Goal: Information Seeking & Learning: Check status

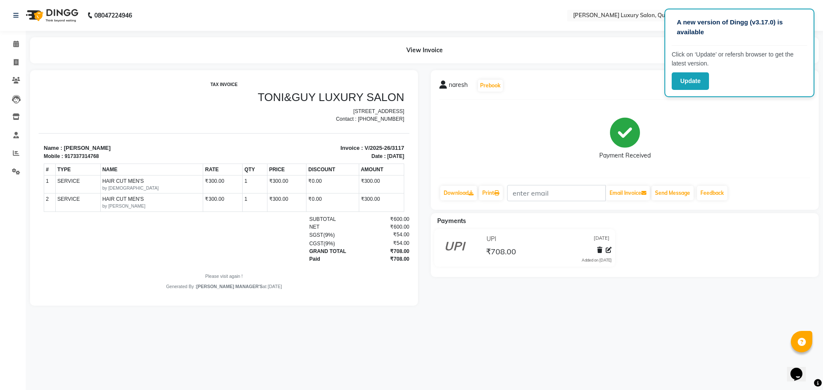
click at [810, 14] on div "A new version of Dingg (v3.17.0) is available Click on ‘Update’ or refersh brow…" at bounding box center [739, 53] width 150 height 89
click at [745, 33] on p "A new version of Dingg (v3.17.0) is available" at bounding box center [739, 27] width 125 height 19
click at [615, 79] on div "naresh Prebook" at bounding box center [624, 86] width 371 height 14
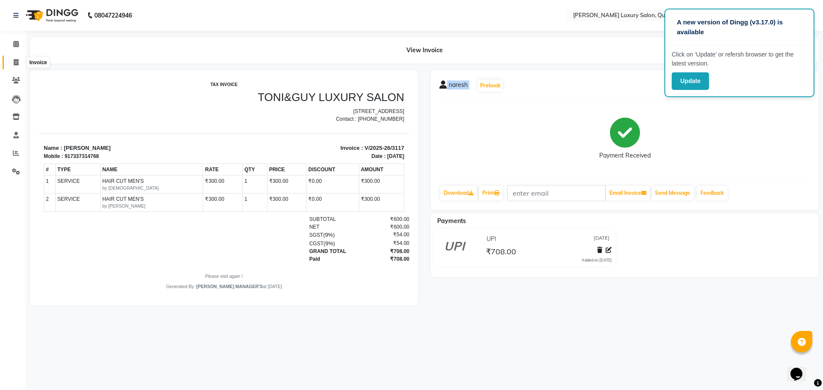
click at [14, 59] on icon at bounding box center [16, 62] width 5 height 6
select select "5816"
select select "service"
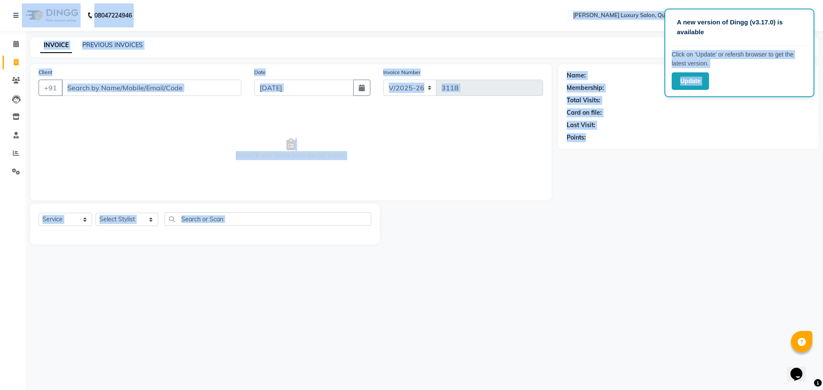
drag, startPoint x: 777, startPoint y: 30, endPoint x: 715, endPoint y: 230, distance: 209.7
click at [734, 230] on app-root "A new version of Dingg (v3.17.0) is available Click on ‘Update’ or refersh brow…" at bounding box center [411, 129] width 823 height 258
drag, startPoint x: 581, startPoint y: 229, endPoint x: 531, endPoint y: 228, distance: 50.2
click at [531, 228] on div at bounding box center [469, 224] width 178 height 41
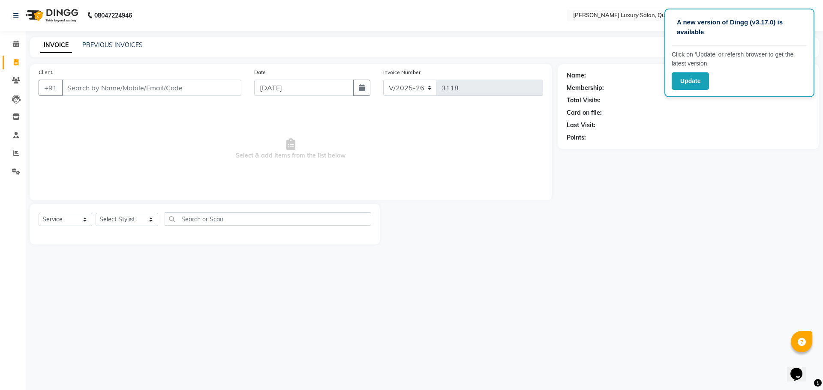
click at [531, 228] on div at bounding box center [469, 224] width 178 height 41
drag, startPoint x: 792, startPoint y: 16, endPoint x: 644, endPoint y: 236, distance: 265.3
click at [644, 240] on div "Name: Membership: Total Visits: Card on file: Last Visit: Points:" at bounding box center [691, 154] width 267 height 180
click at [128, 41] on div "PREVIOUS INVOICES" at bounding box center [112, 45] width 60 height 9
click at [130, 43] on link "PREVIOUS INVOICES" at bounding box center [112, 45] width 60 height 8
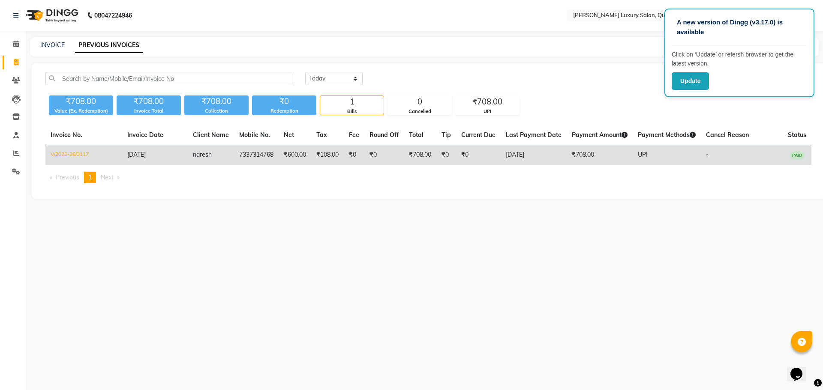
click at [171, 155] on td "[DATE]" at bounding box center [155, 155] width 66 height 20
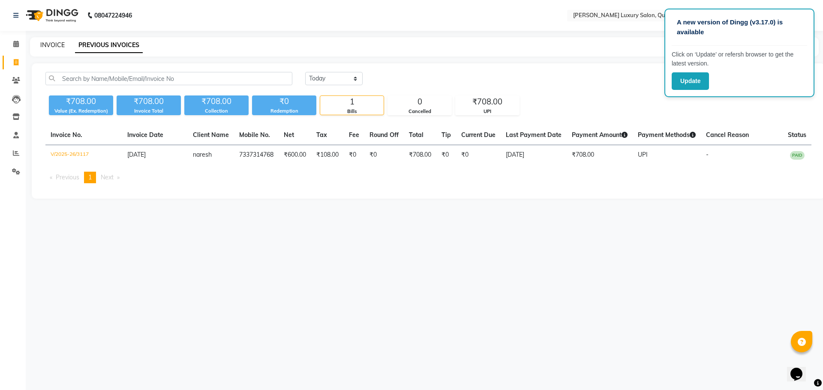
click at [43, 45] on link "INVOICE" at bounding box center [52, 45] width 24 height 8
select select "service"
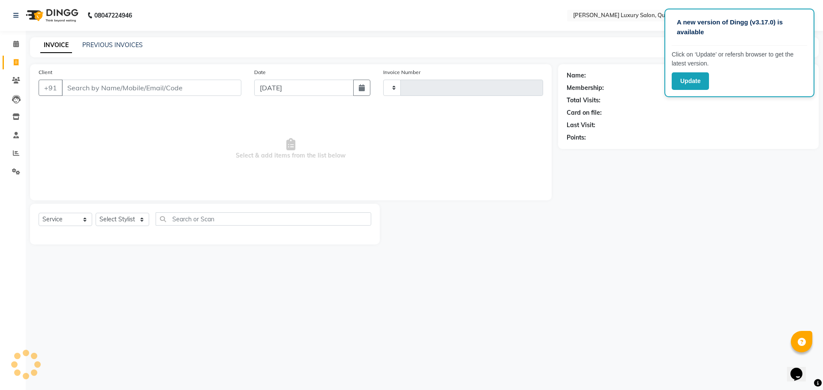
type input "3118"
select select "5816"
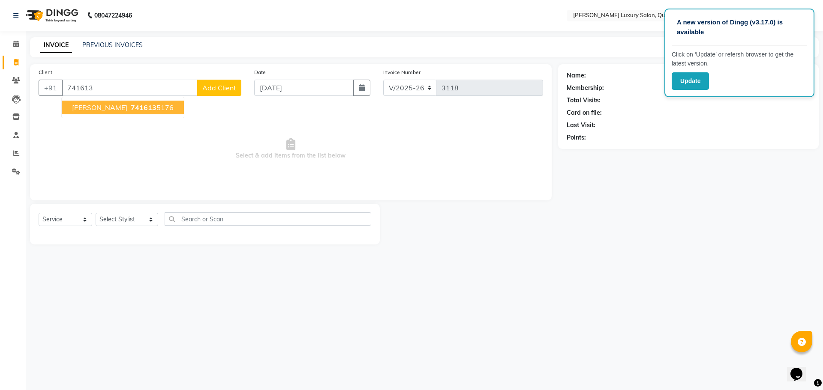
click at [131, 105] on span "741613" at bounding box center [144, 107] width 26 height 9
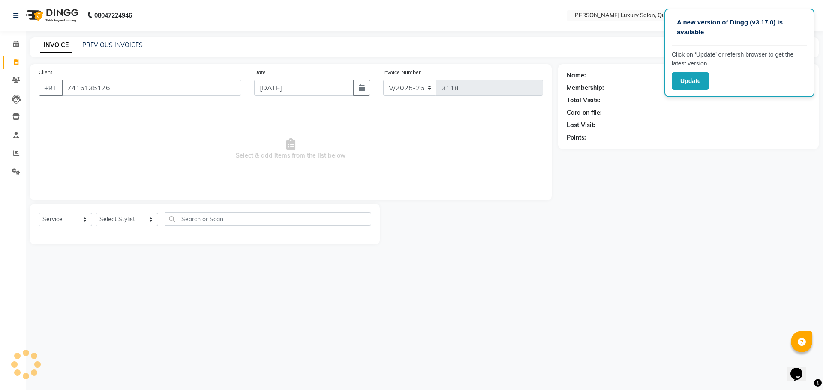
type input "7416135176"
click at [591, 149] on icon "button" at bounding box center [591, 150] width 6 height 6
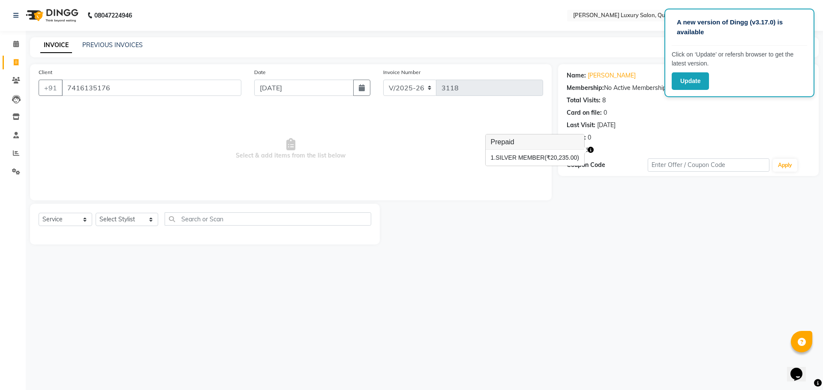
click at [719, 276] on div "A new version of Dingg (v3.17.0) is available Click on ‘Update’ or refersh brow…" at bounding box center [411, 195] width 823 height 390
click at [14, 61] on icon at bounding box center [16, 62] width 5 height 6
select select "service"
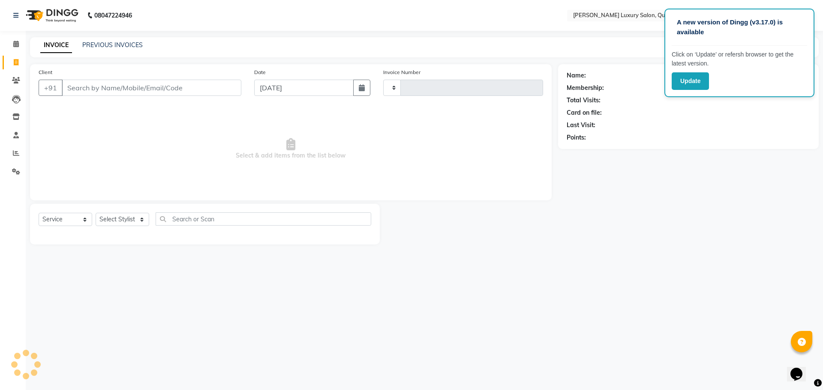
type input "3118"
select select "5816"
click at [176, 80] on input "Client" at bounding box center [152, 88] width 180 height 16
type input "7416135176"
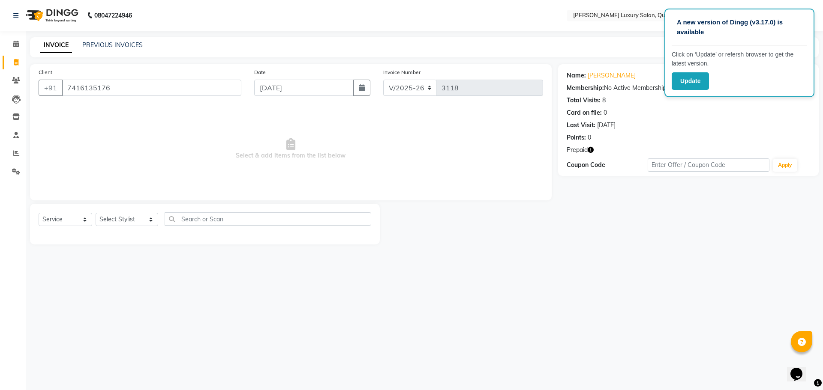
click at [591, 151] on icon "button" at bounding box center [591, 150] width 6 height 6
click at [593, 78] on link "Pranay" at bounding box center [612, 75] width 48 height 9
drag, startPoint x: 150, startPoint y: 96, endPoint x: 127, endPoint y: 79, distance: 28.5
click at [93, 78] on div "Client +91 7416135176" at bounding box center [140, 85] width 216 height 35
drag, startPoint x: 108, startPoint y: 90, endPoint x: 64, endPoint y: 87, distance: 43.4
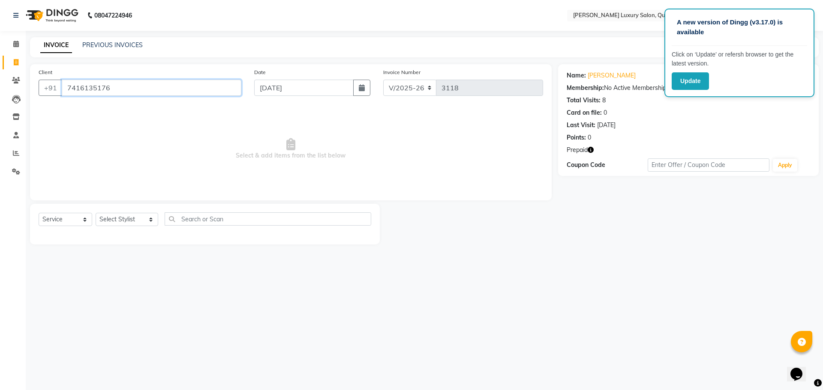
click at [64, 87] on input "7416135176" at bounding box center [152, 88] width 180 height 16
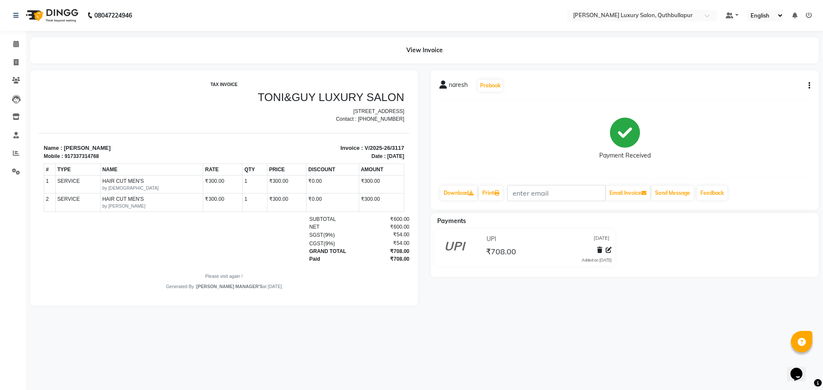
click at [809, 86] on icon "button" at bounding box center [809, 86] width 2 height 0
click at [775, 95] on div "Edit Invoice" at bounding box center [766, 96] width 59 height 11
select select "service"
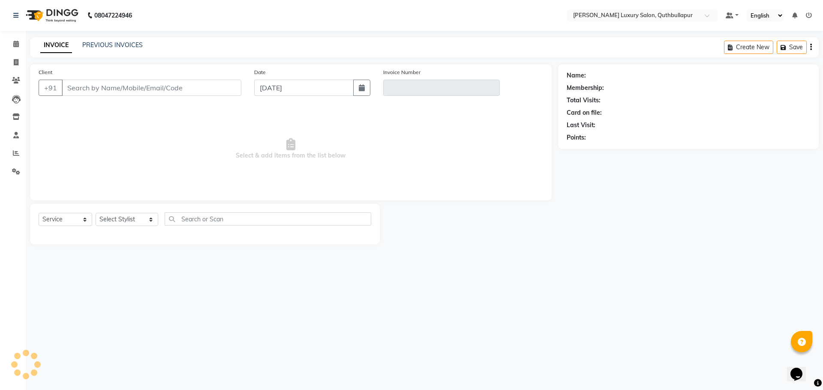
type input "7337314768"
type input "V/2025-26/3117"
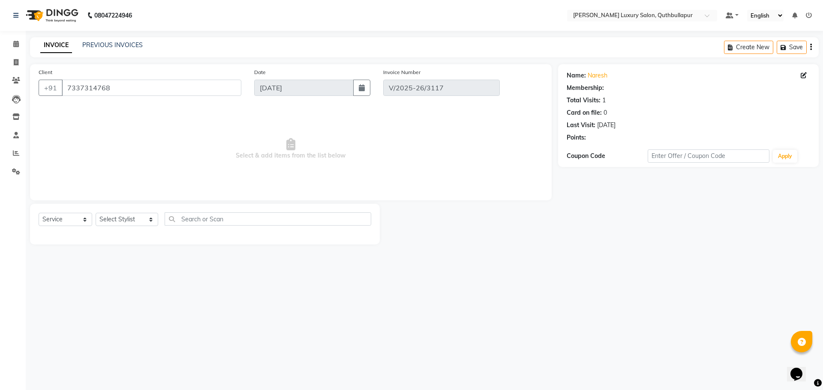
select select "select"
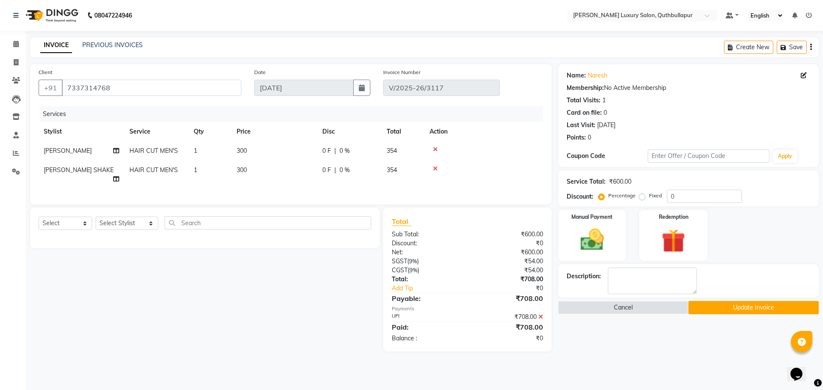
click at [79, 166] on span "[PERSON_NAME] SHAKE" at bounding box center [79, 170] width 70 height 8
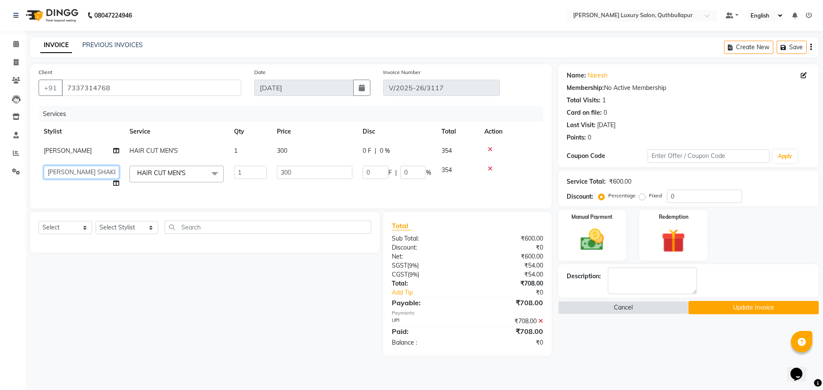
click at [90, 168] on select "[PERSON_NAME] SHAKE AHON [PERSON_NAME] [PERSON_NAME] [PERSON_NAME] KPHB ARMAAN …" at bounding box center [81, 172] width 75 height 13
select select "79363"
click at [744, 314] on button "Update Invoice" at bounding box center [753, 307] width 130 height 13
click at [735, 311] on button "Update Invoice" at bounding box center [753, 307] width 130 height 13
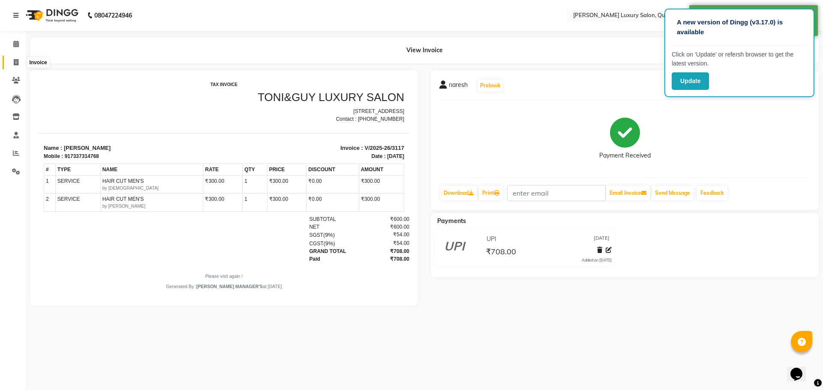
click at [18, 66] on span at bounding box center [16, 63] width 15 height 10
select select "5816"
select select "service"
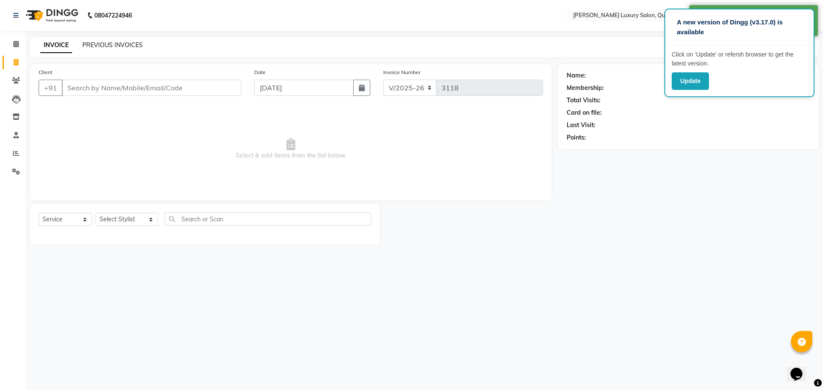
click at [112, 45] on link "PREVIOUS INVOICES" at bounding box center [112, 45] width 60 height 8
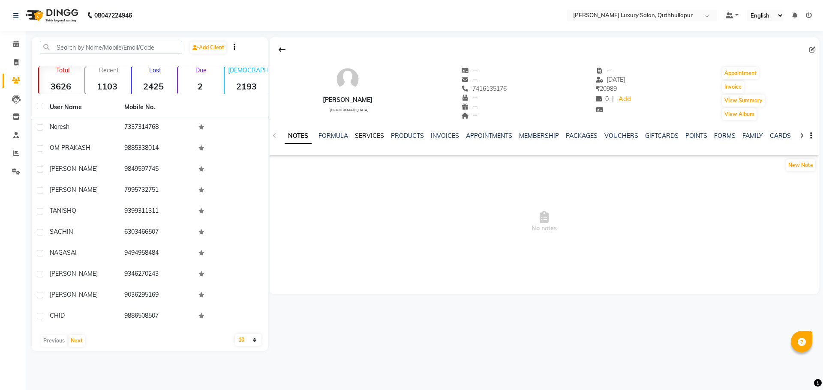
click at [375, 136] on link "SERVICES" at bounding box center [369, 136] width 29 height 8
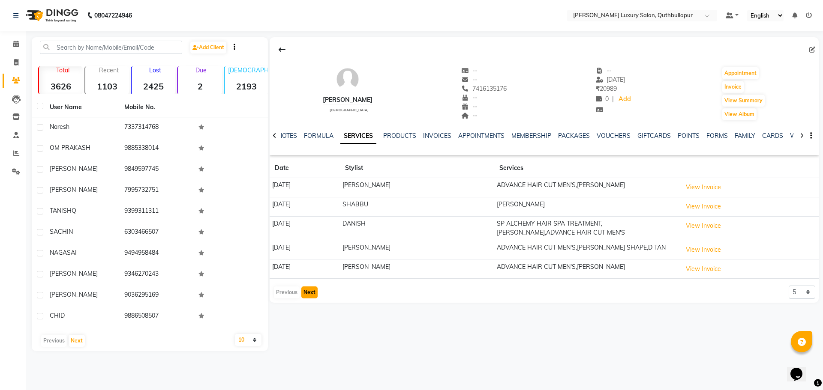
click at [301, 291] on button "Next" at bounding box center [309, 293] width 16 height 12
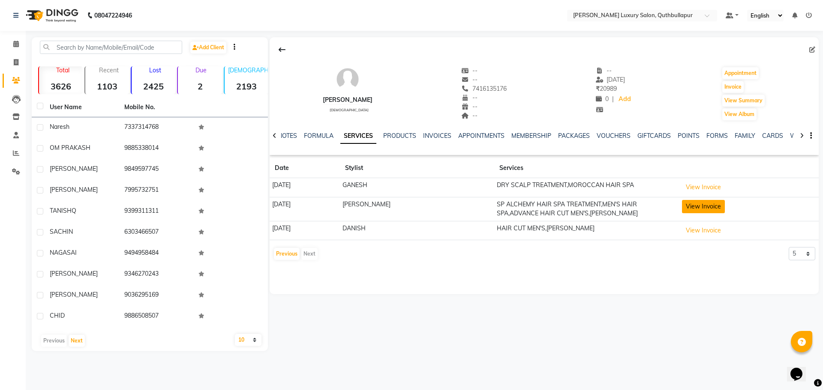
click at [708, 208] on button "View Invoice" at bounding box center [703, 206] width 43 height 13
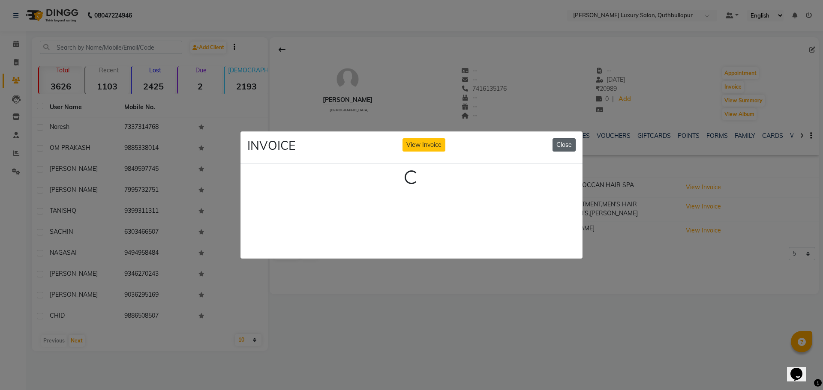
click at [558, 145] on button "Close" at bounding box center [563, 144] width 23 height 13
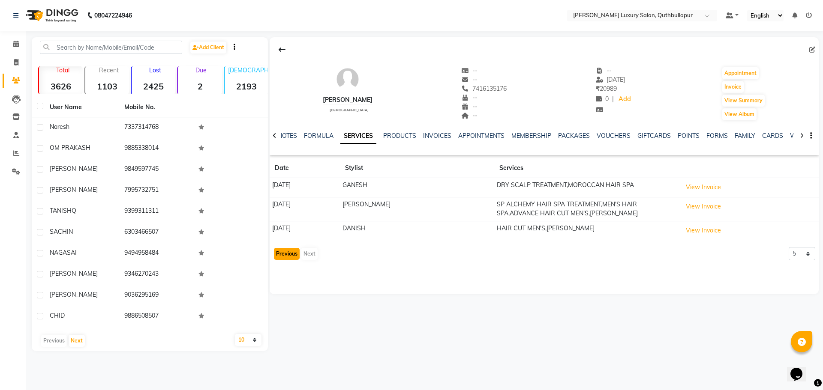
click at [291, 259] on button "Previous" at bounding box center [287, 254] width 26 height 12
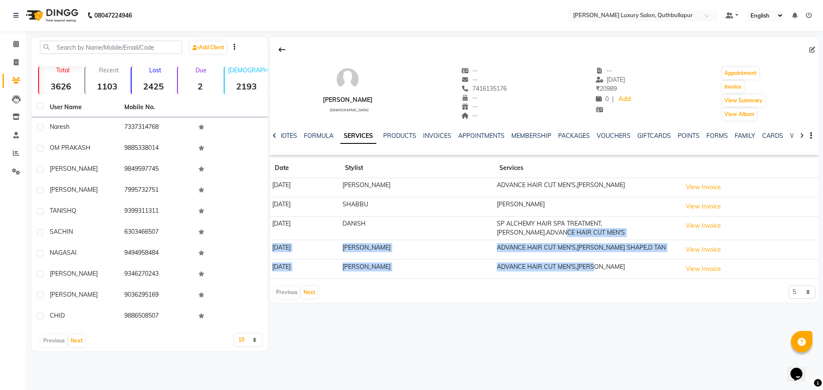
drag, startPoint x: 599, startPoint y: 270, endPoint x: 489, endPoint y: 231, distance: 115.9
click at [489, 232] on tbody "[DATE] [PERSON_NAME] ADVANCE HAIR CUT MEN'S,[PERSON_NAME] View Invoice [DATE] […" at bounding box center [544, 228] width 549 height 101
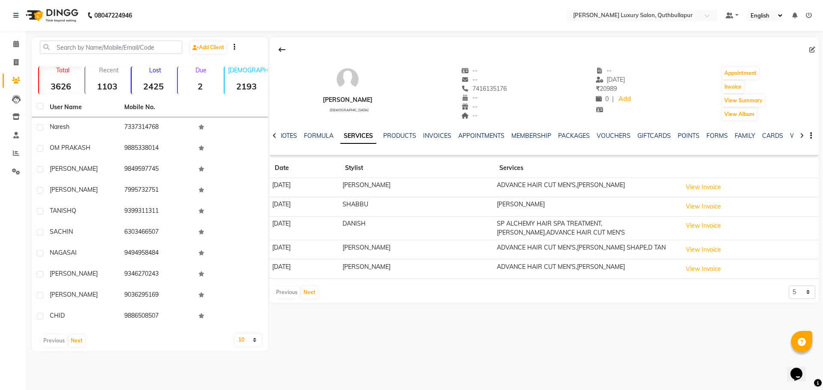
click at [609, 212] on td "[PERSON_NAME]" at bounding box center [586, 206] width 185 height 19
click at [438, 134] on link "INVOICES" at bounding box center [437, 136] width 28 height 8
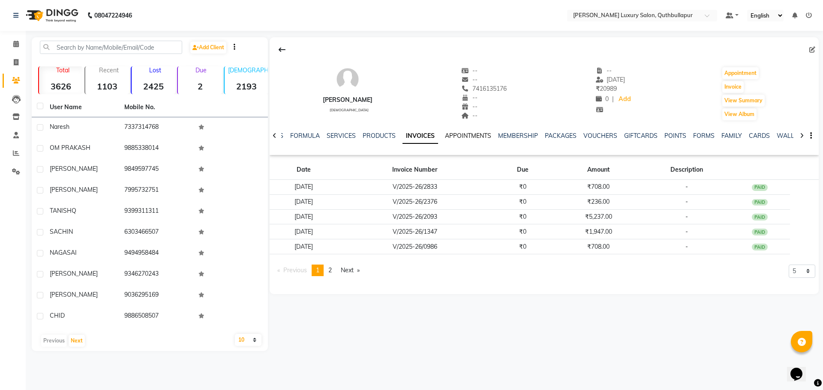
click at [480, 134] on link "APPOINTMENTS" at bounding box center [468, 136] width 46 height 8
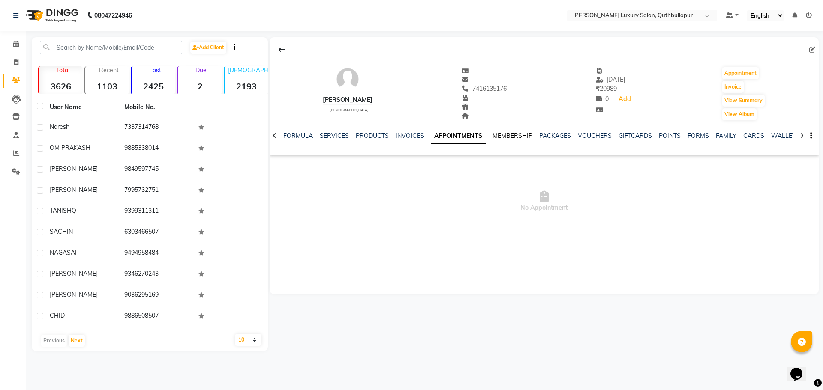
click at [522, 133] on link "MEMBERSHIP" at bounding box center [512, 136] width 40 height 8
click at [534, 135] on link "PACKAGES" at bounding box center [547, 136] width 32 height 8
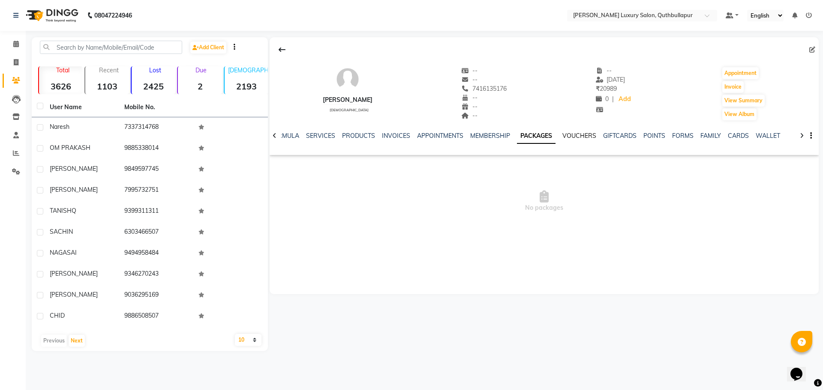
click at [568, 133] on link "VOUCHERS" at bounding box center [579, 136] width 34 height 8
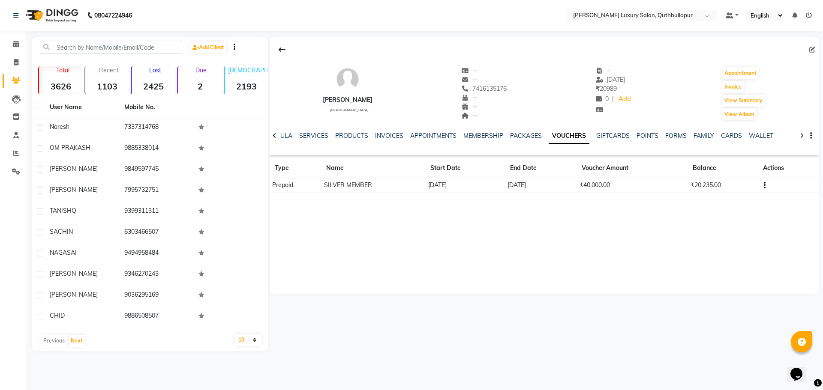
click at [391, 130] on div "NOTES FORMULA SERVICES PRODUCTS INVOICES APPOINTMENTS MEMBERSHIP PACKAGES VOUCH…" at bounding box center [544, 136] width 549 height 30
click at [387, 135] on link "INVOICES" at bounding box center [389, 136] width 28 height 8
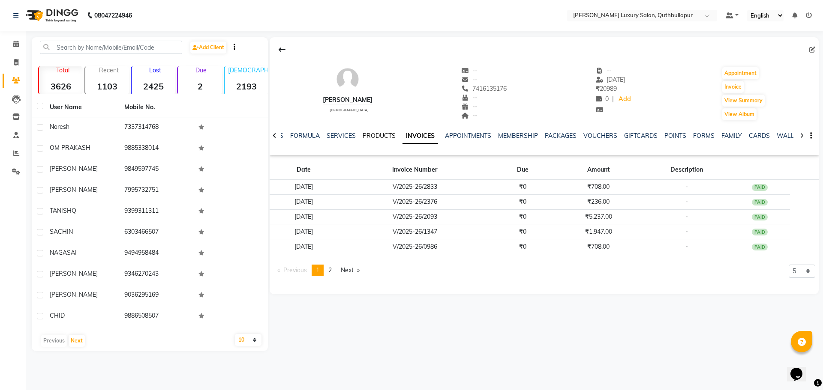
click at [378, 139] on link "PRODUCTS" at bounding box center [379, 136] width 33 height 8
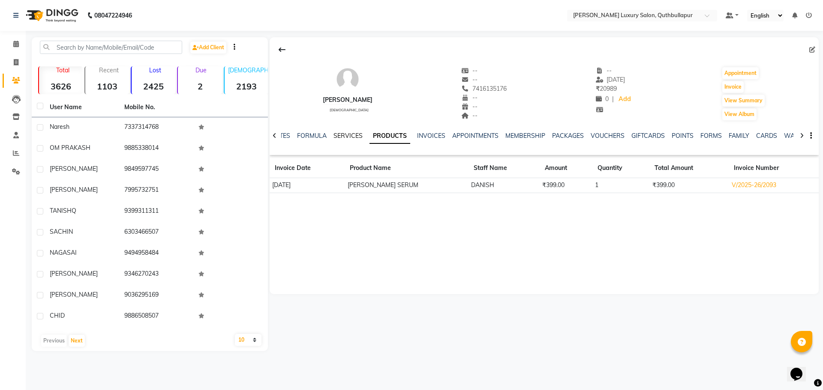
click at [347, 136] on link "SERVICES" at bounding box center [347, 136] width 29 height 8
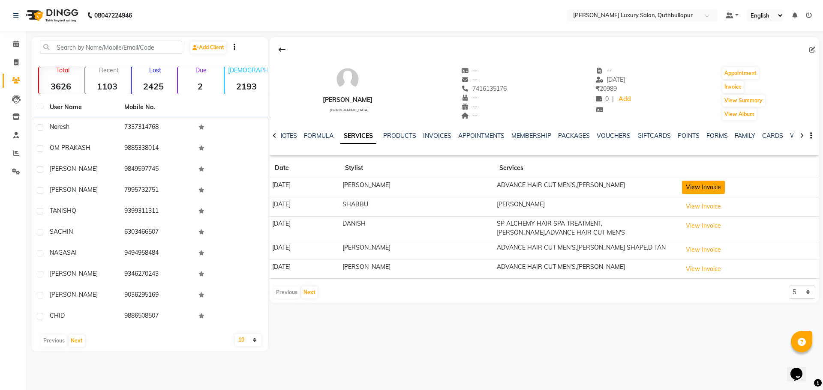
click at [706, 191] on button "View Invoice" at bounding box center [703, 187] width 43 height 13
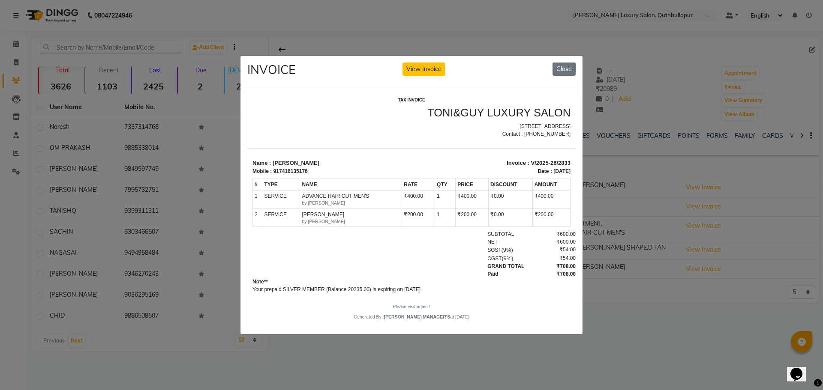
click at [558, 74] on div "INVOICE View Invoice Close" at bounding box center [411, 72] width 342 height 32
click at [561, 66] on button "Close" at bounding box center [563, 69] width 23 height 13
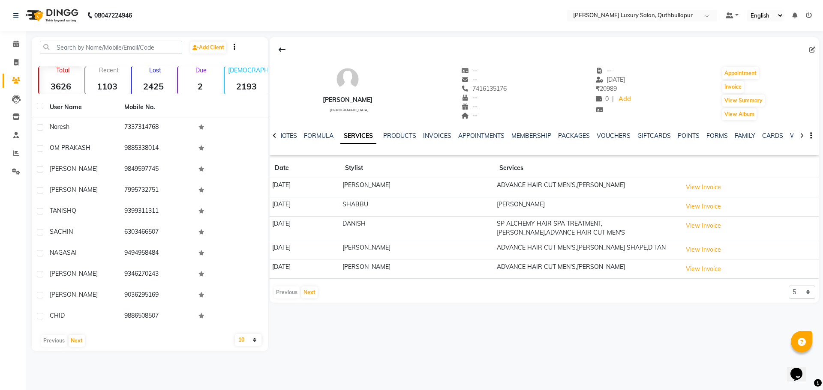
click at [714, 218] on td "View Invoice" at bounding box center [748, 228] width 139 height 24
click at [708, 225] on button "View Invoice" at bounding box center [703, 225] width 43 height 13
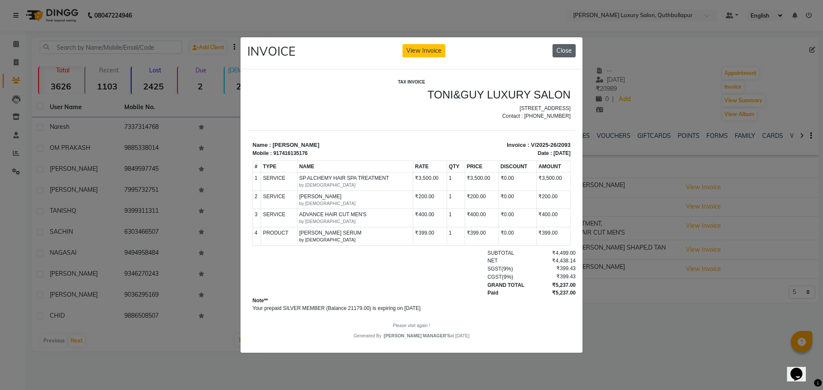
drag, startPoint x: 566, startPoint y: 44, endPoint x: 318, endPoint y: 20, distance: 249.7
click at [566, 44] on button "Close" at bounding box center [563, 50] width 23 height 13
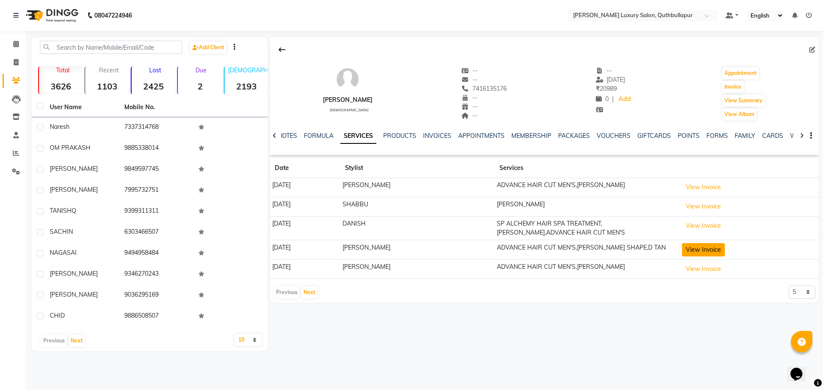
click at [688, 244] on button "View Invoice" at bounding box center [703, 249] width 43 height 13
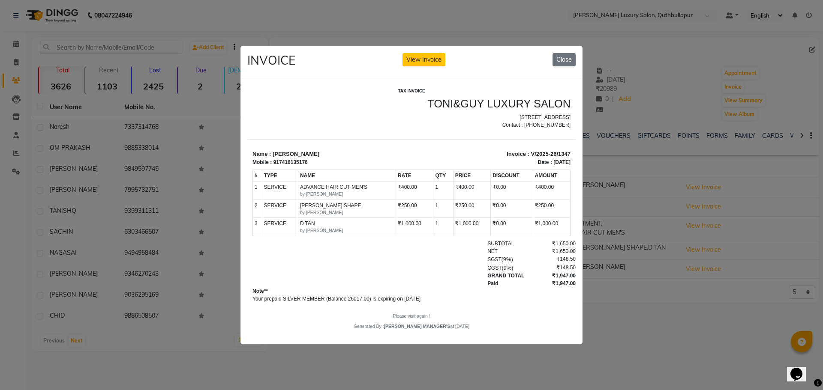
click at [576, 61] on div "INVOICE View Invoice Close" at bounding box center [411, 62] width 342 height 32
click at [565, 60] on button "Close" at bounding box center [563, 59] width 23 height 13
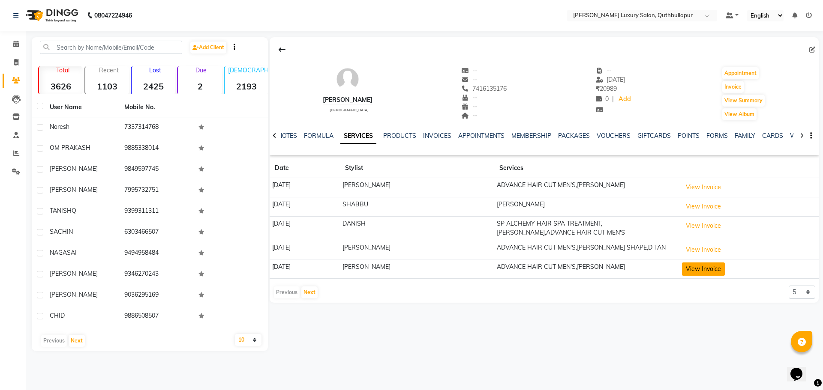
click at [709, 273] on button "View Invoice" at bounding box center [703, 269] width 43 height 13
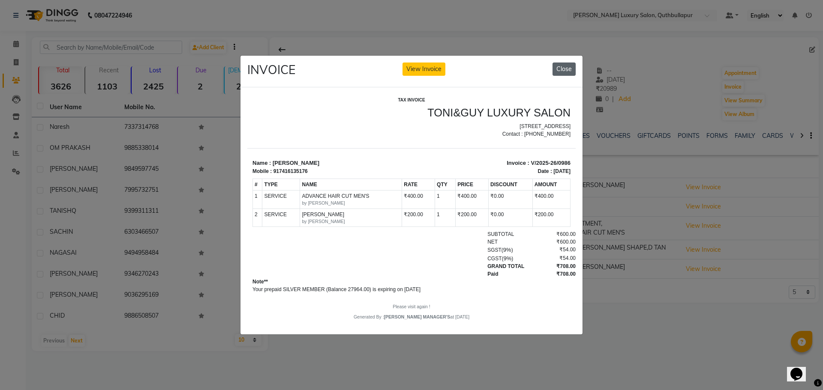
click at [566, 63] on button "Close" at bounding box center [563, 69] width 23 height 13
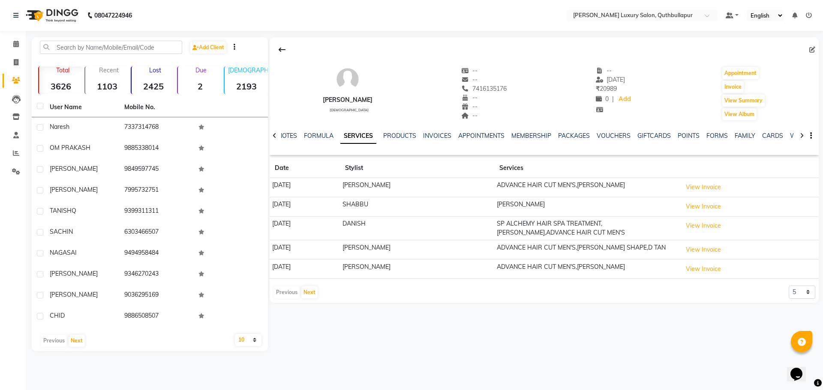
click at [315, 299] on div "Previous Next" at bounding box center [295, 293] width 45 height 14
click at [310, 290] on button "Next" at bounding box center [309, 293] width 16 height 12
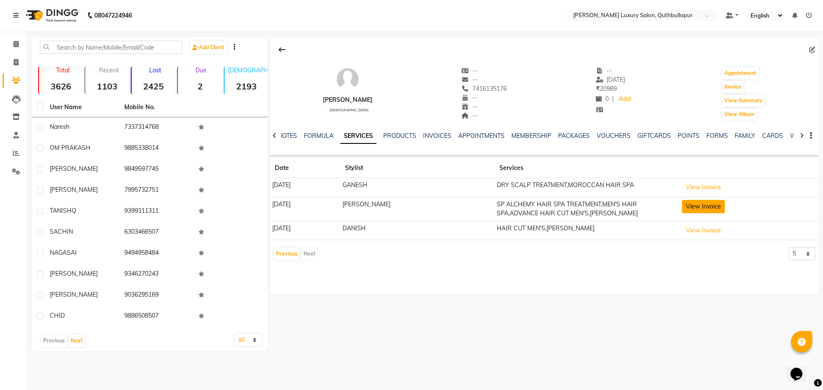
click at [712, 211] on button "View Invoice" at bounding box center [703, 206] width 43 height 13
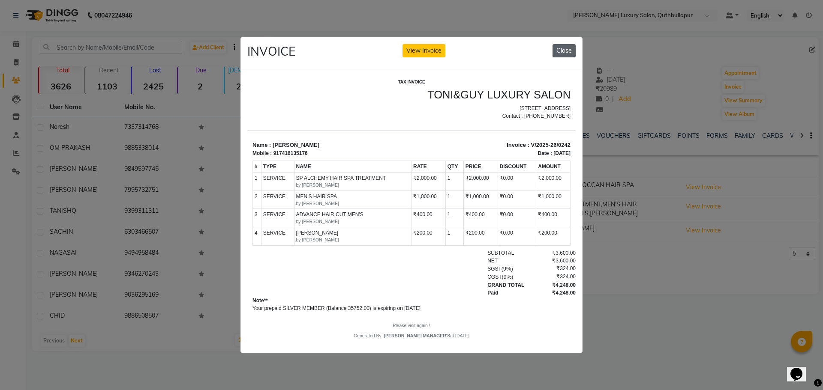
click at [562, 46] on button "Close" at bounding box center [563, 50] width 23 height 13
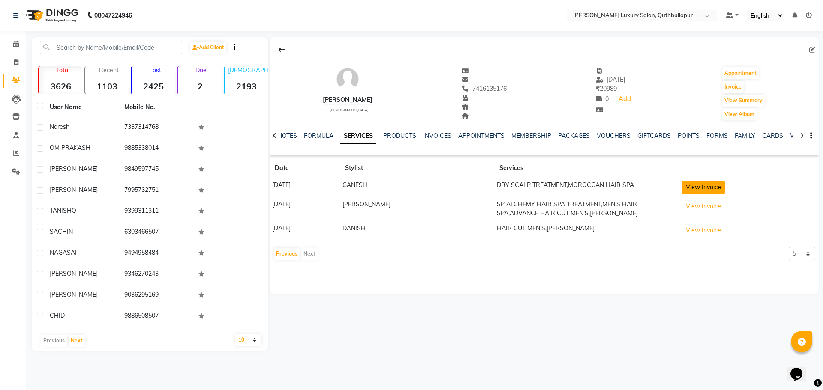
click at [703, 183] on button "View Invoice" at bounding box center [703, 187] width 43 height 13
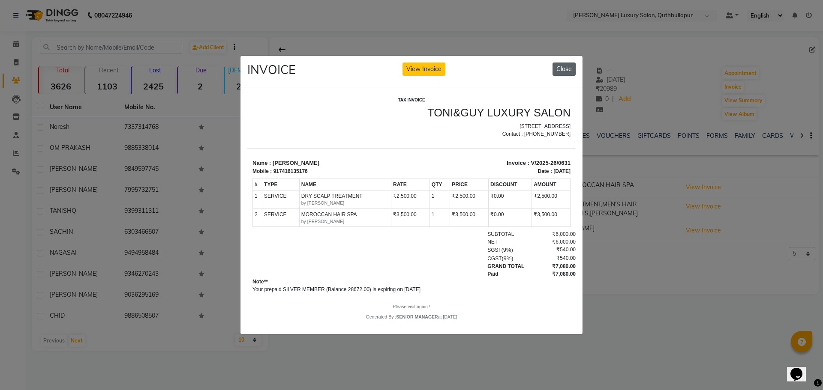
click at [568, 69] on button "Close" at bounding box center [563, 69] width 23 height 13
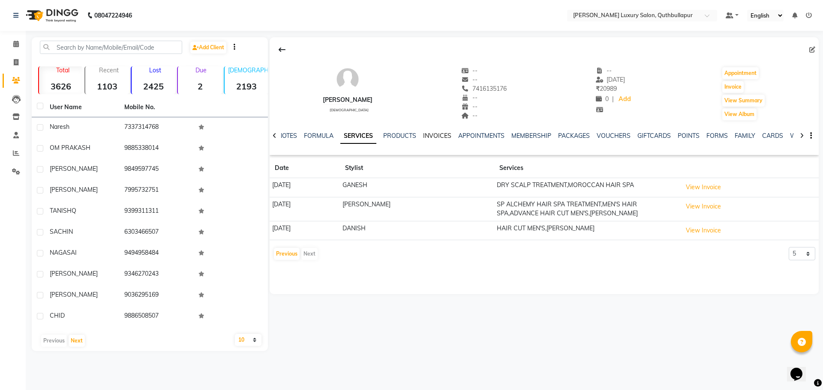
click at [439, 138] on link "INVOICES" at bounding box center [437, 136] width 28 height 8
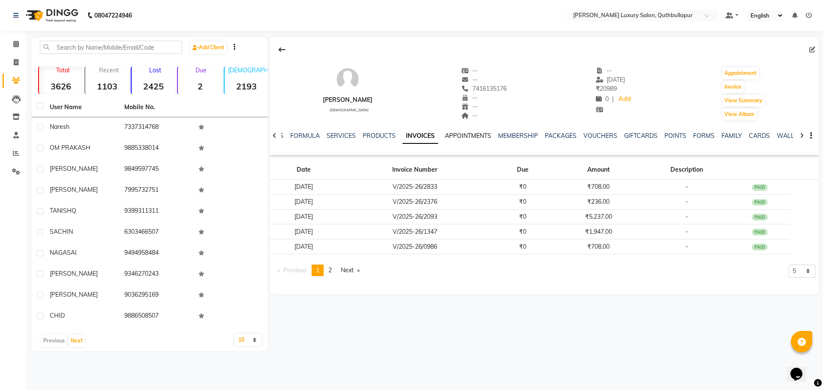
click at [464, 138] on link "APPOINTMENTS" at bounding box center [468, 136] width 46 height 8
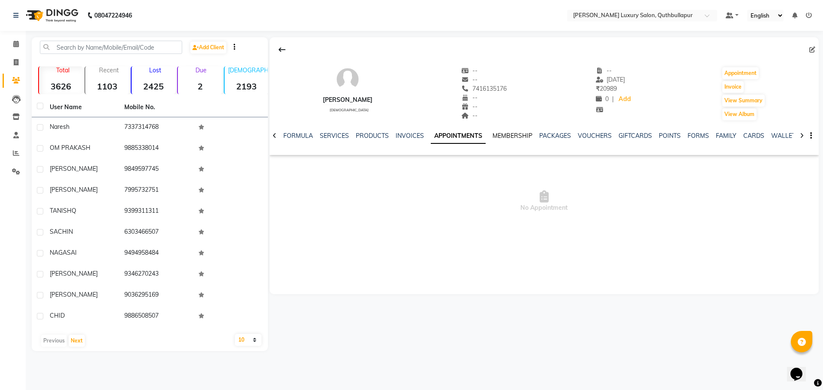
click at [492, 134] on link "MEMBERSHIP" at bounding box center [512, 136] width 40 height 8
click at [537, 135] on link "PACKAGES" at bounding box center [547, 136] width 32 height 8
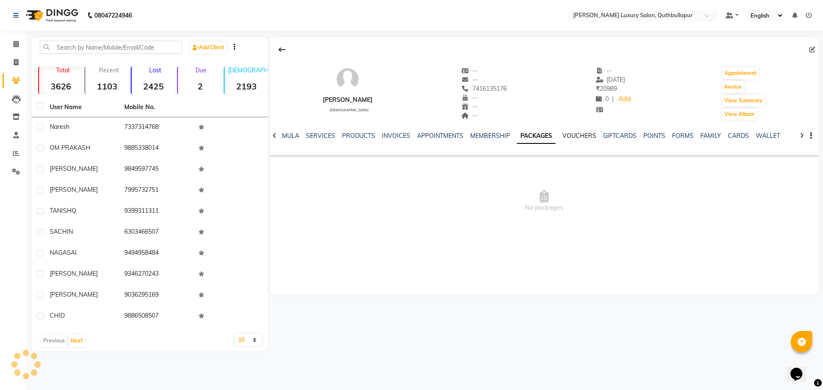
click at [587, 135] on link "VOUCHERS" at bounding box center [579, 136] width 34 height 8
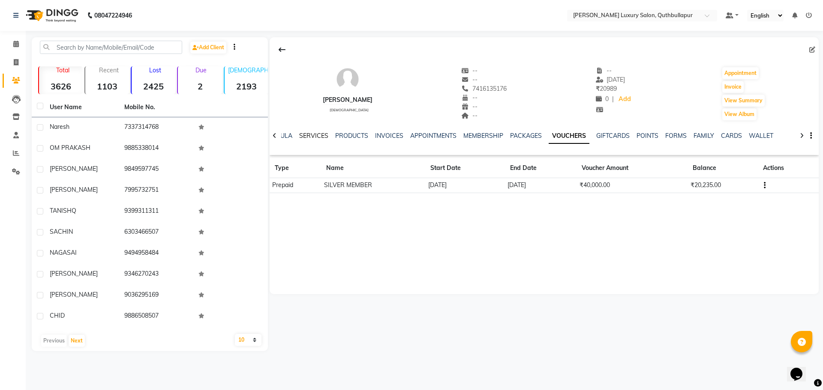
click at [322, 132] on link "SERVICES" at bounding box center [313, 136] width 29 height 8
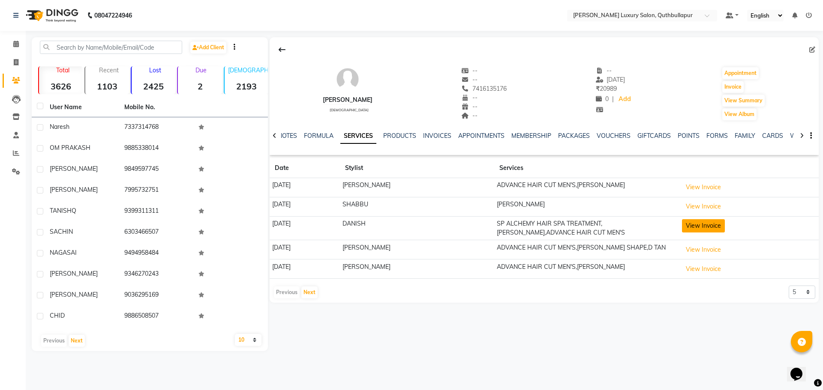
click at [700, 223] on button "View Invoice" at bounding box center [703, 225] width 43 height 13
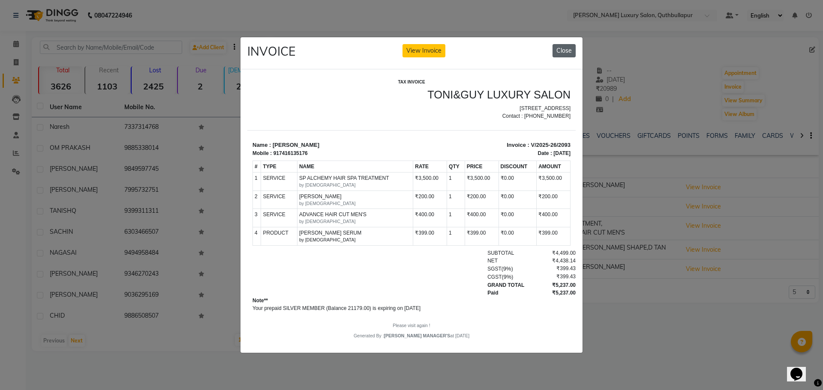
click at [562, 49] on button "Close" at bounding box center [563, 50] width 23 height 13
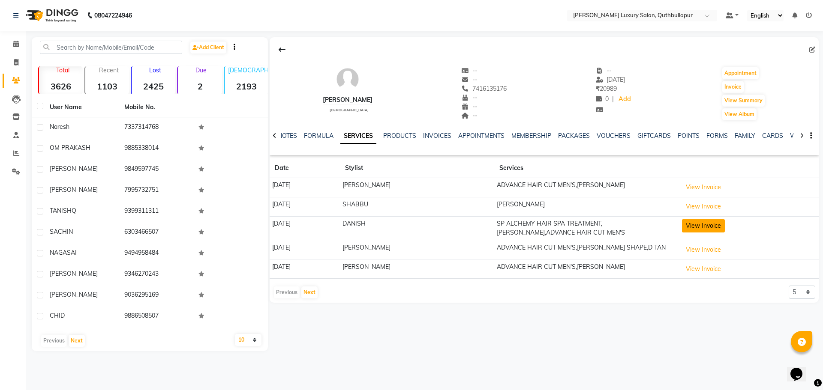
click at [708, 225] on button "View Invoice" at bounding box center [703, 225] width 43 height 13
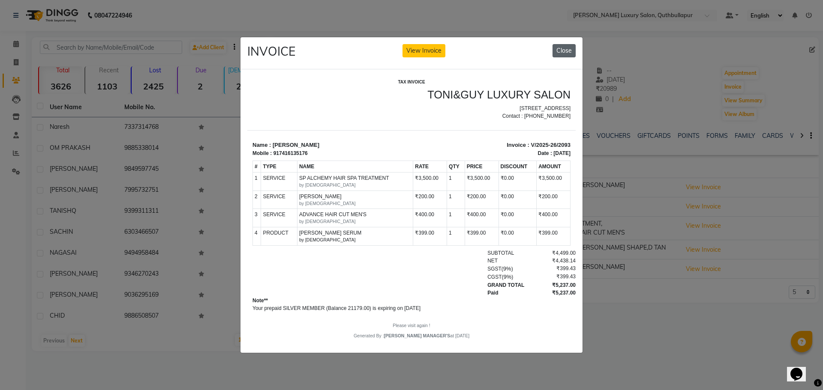
click at [569, 45] on button "Close" at bounding box center [563, 50] width 23 height 13
